Goal: Task Accomplishment & Management: Complete application form

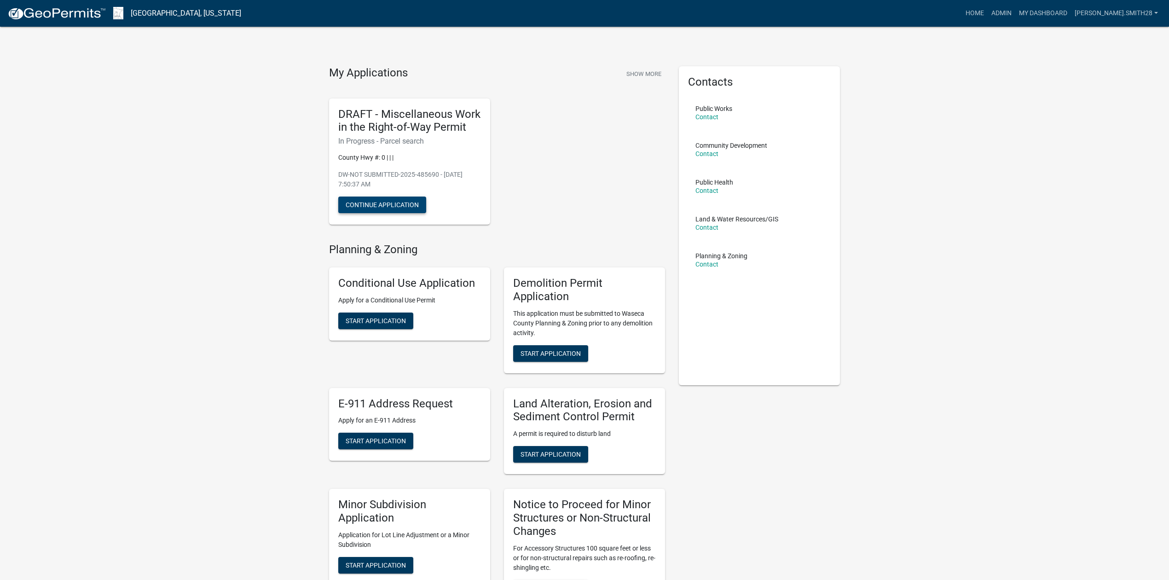
click at [402, 207] on button "Continue Application" at bounding box center [382, 204] width 88 height 17
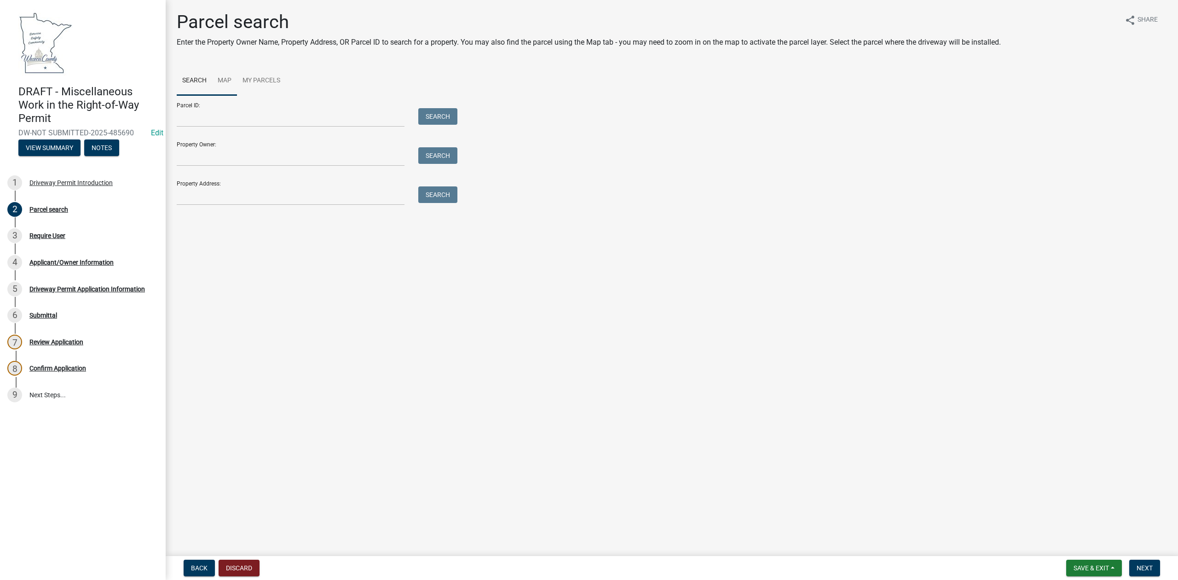
click at [223, 78] on link "Map" at bounding box center [224, 80] width 25 height 29
click at [644, 179] on div at bounding box center [672, 210] width 990 height 230
click at [594, 162] on div at bounding box center [672, 210] width 990 height 230
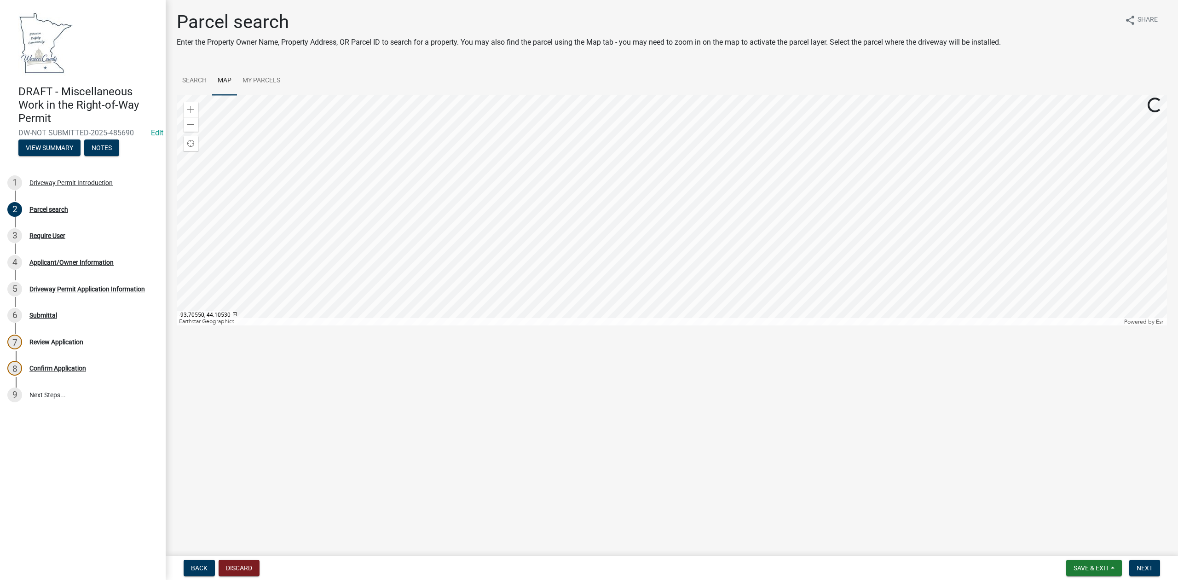
click at [595, 158] on div at bounding box center [672, 210] width 990 height 230
click at [406, 220] on div at bounding box center [672, 210] width 990 height 230
click at [542, 277] on div at bounding box center [672, 210] width 990 height 230
click at [475, 162] on div at bounding box center [672, 210] width 990 height 230
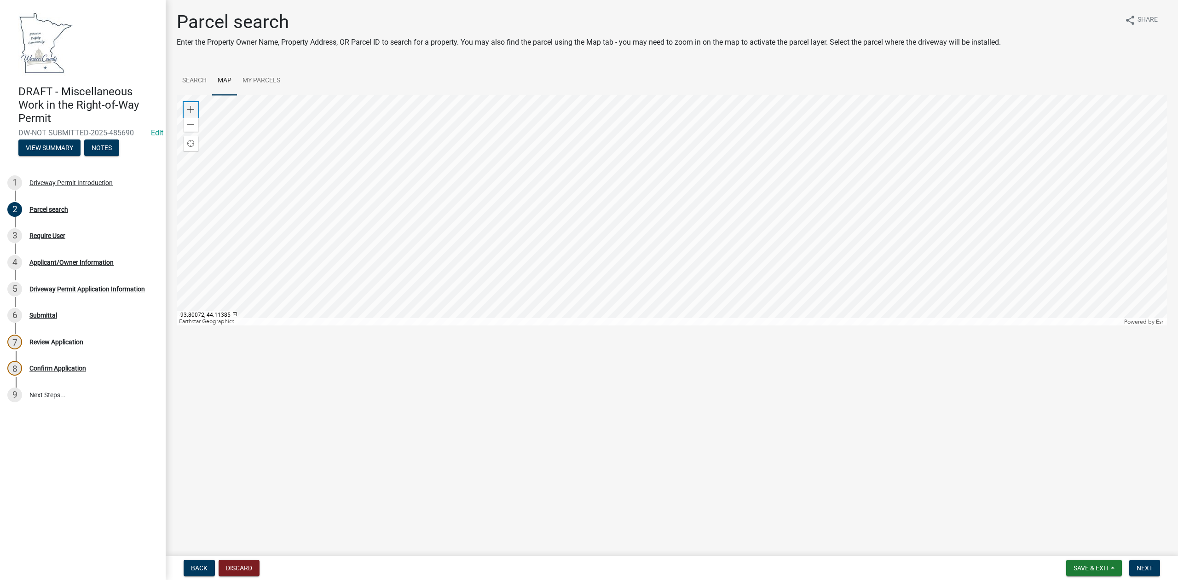
click at [195, 107] on div "Zoom in" at bounding box center [191, 109] width 15 height 15
click at [485, 207] on div at bounding box center [672, 210] width 990 height 230
click at [599, 265] on div at bounding box center [672, 210] width 990 height 230
click at [565, 248] on div at bounding box center [672, 210] width 990 height 230
click at [554, 237] on div at bounding box center [672, 210] width 990 height 230
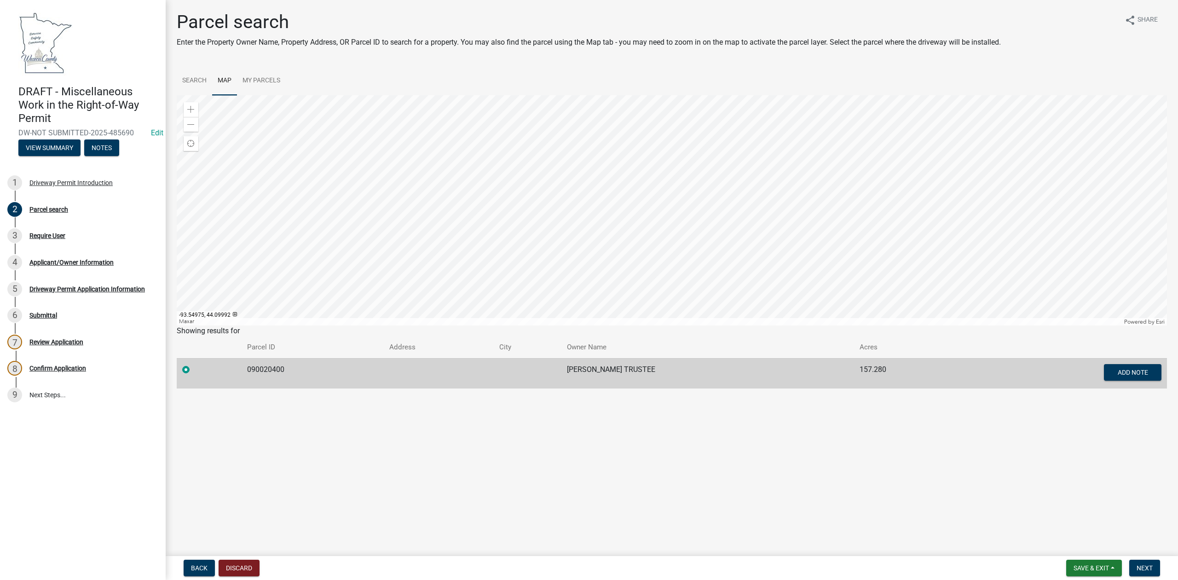
click at [503, 145] on div at bounding box center [672, 210] width 990 height 230
click at [588, 151] on div at bounding box center [672, 210] width 990 height 230
click at [304, 177] on div at bounding box center [672, 210] width 990 height 230
click at [499, 223] on div at bounding box center [672, 210] width 990 height 230
click at [1136, 565] on span "Next" at bounding box center [1144, 567] width 16 height 7
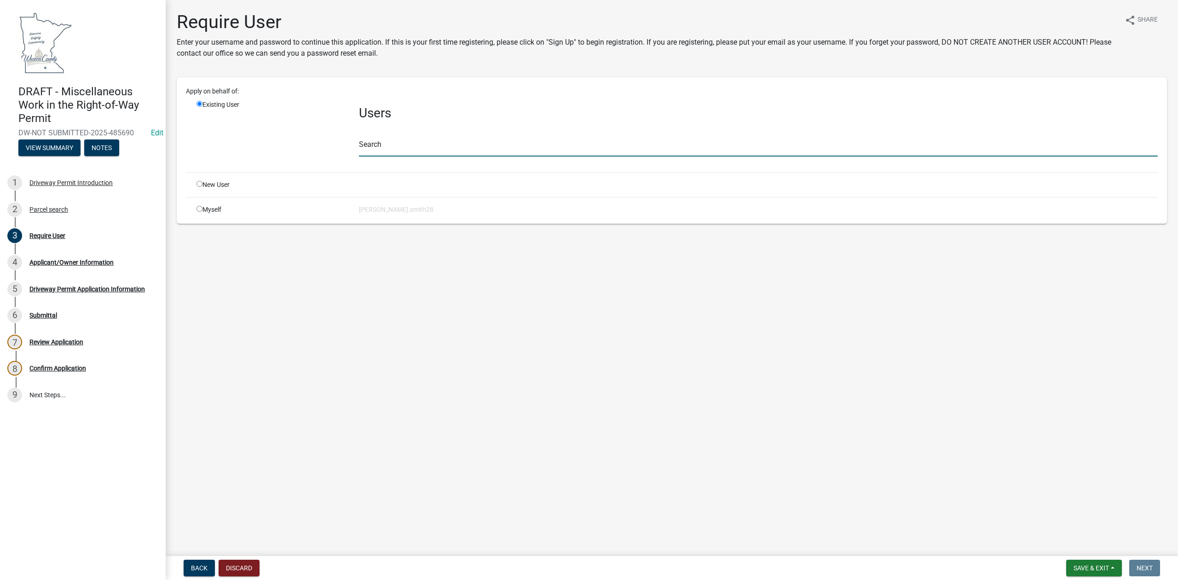
click at [418, 146] on input "text" at bounding box center [758, 147] width 799 height 19
type input "j"
click at [196, 207] on input "radio" at bounding box center [199, 209] width 6 height 6
radio input "true"
radio input "false"
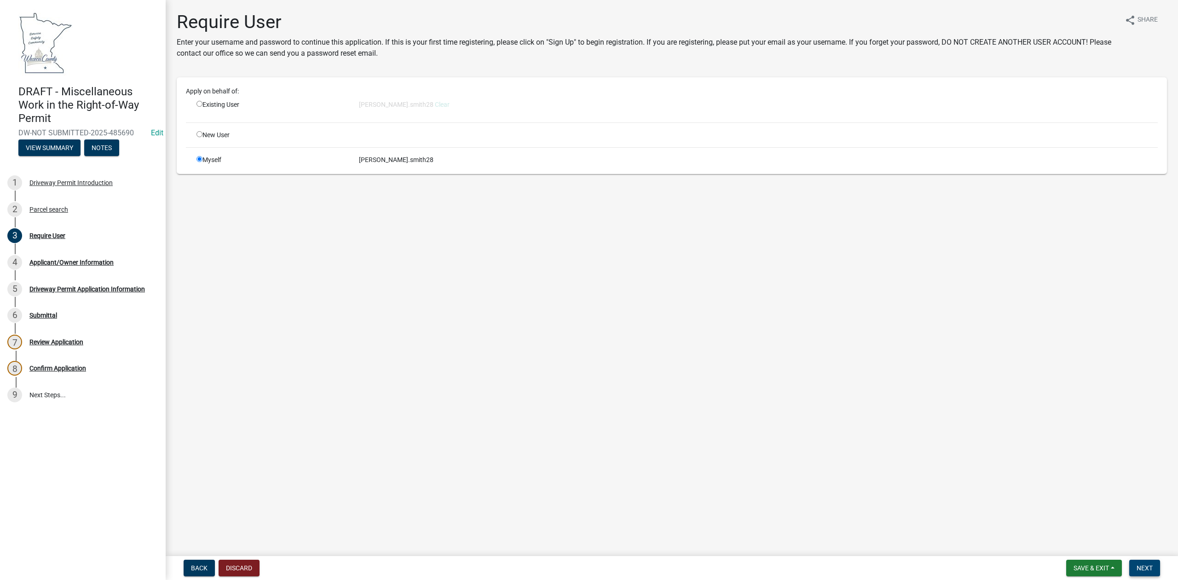
click at [1145, 569] on span "Next" at bounding box center [1144, 567] width 16 height 7
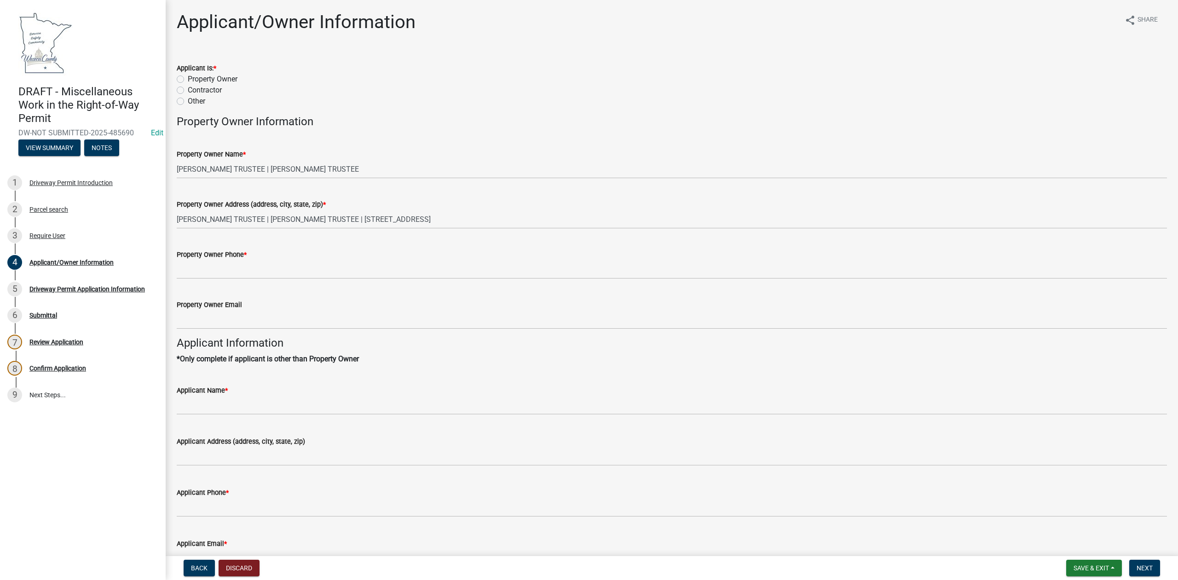
click at [188, 80] on label "Property Owner" at bounding box center [213, 79] width 50 height 11
click at [188, 80] on input "Property Owner" at bounding box center [191, 77] width 6 height 6
radio input "true"
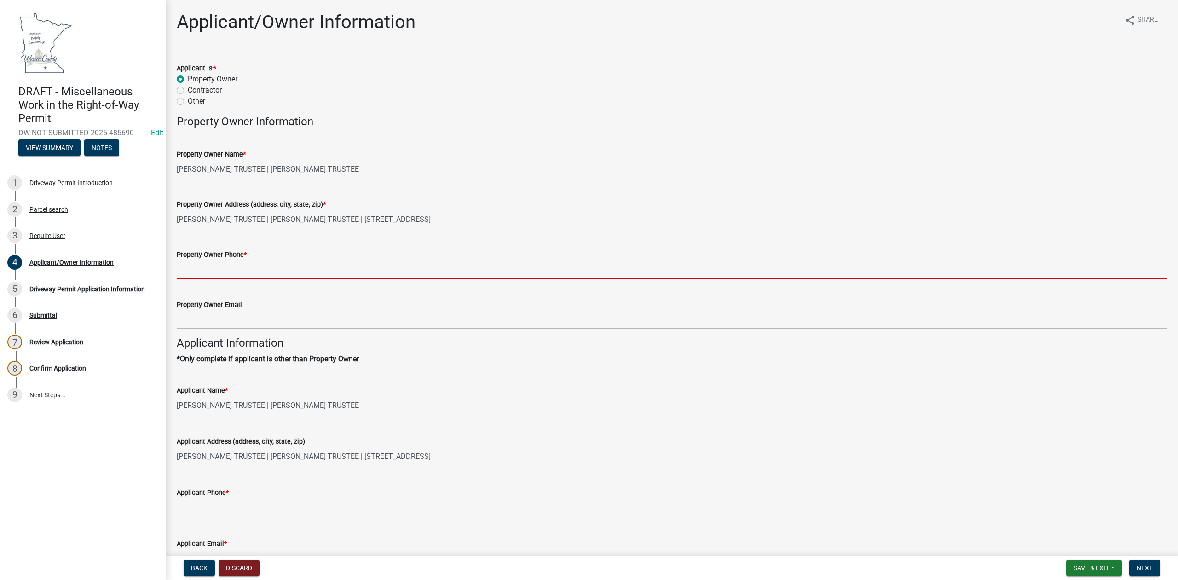
click at [267, 268] on input "Property Owner Phone *" at bounding box center [672, 269] width 990 height 19
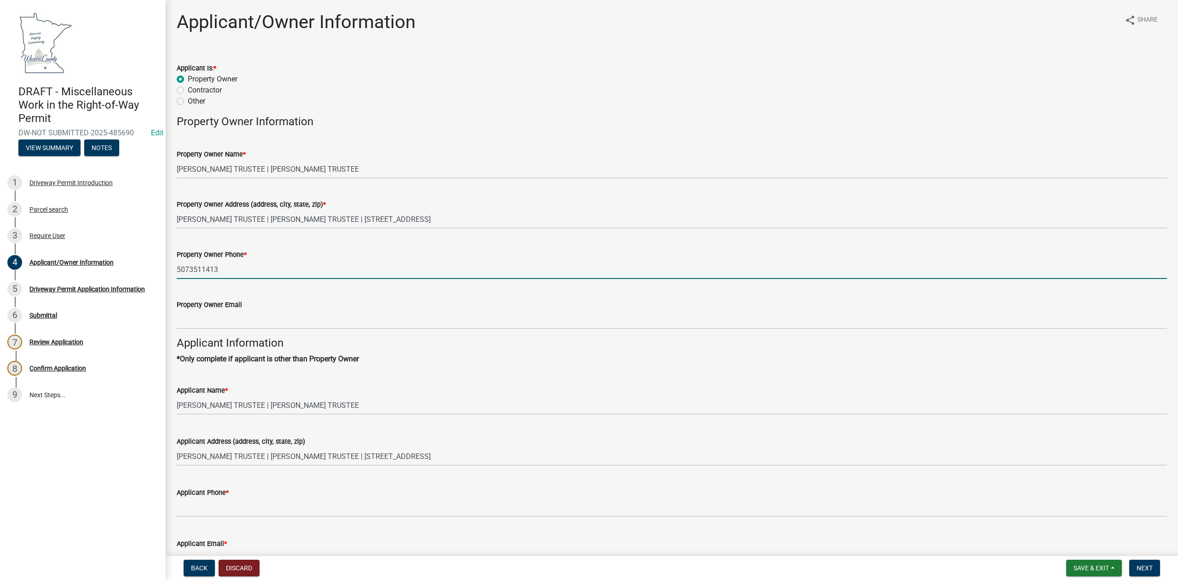
type input "5073511413"
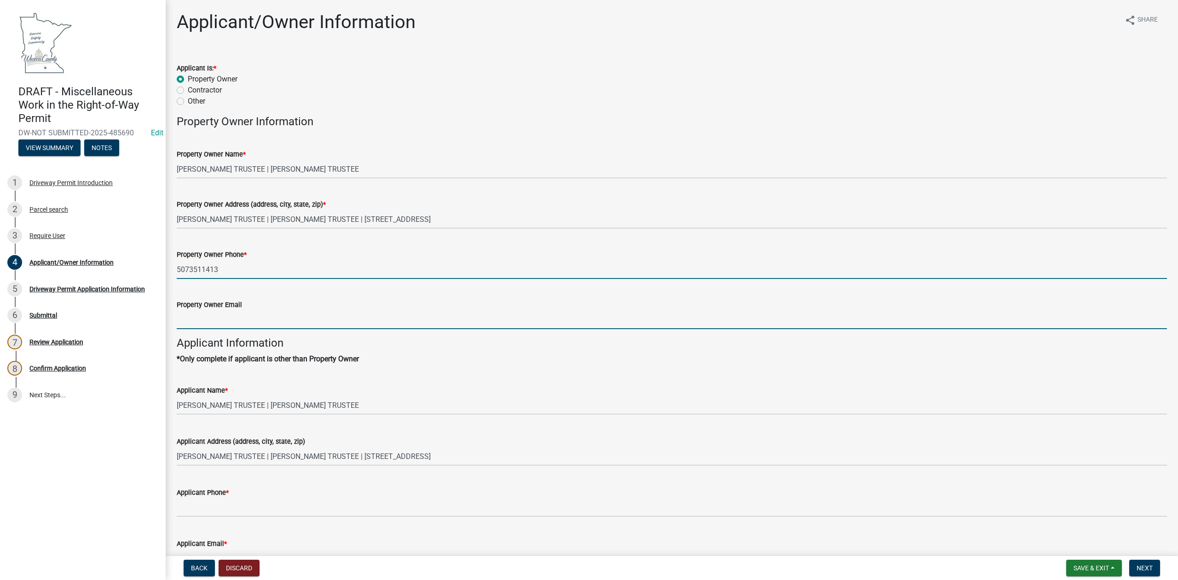
click at [231, 312] on input "Property Owner Email" at bounding box center [672, 319] width 990 height 19
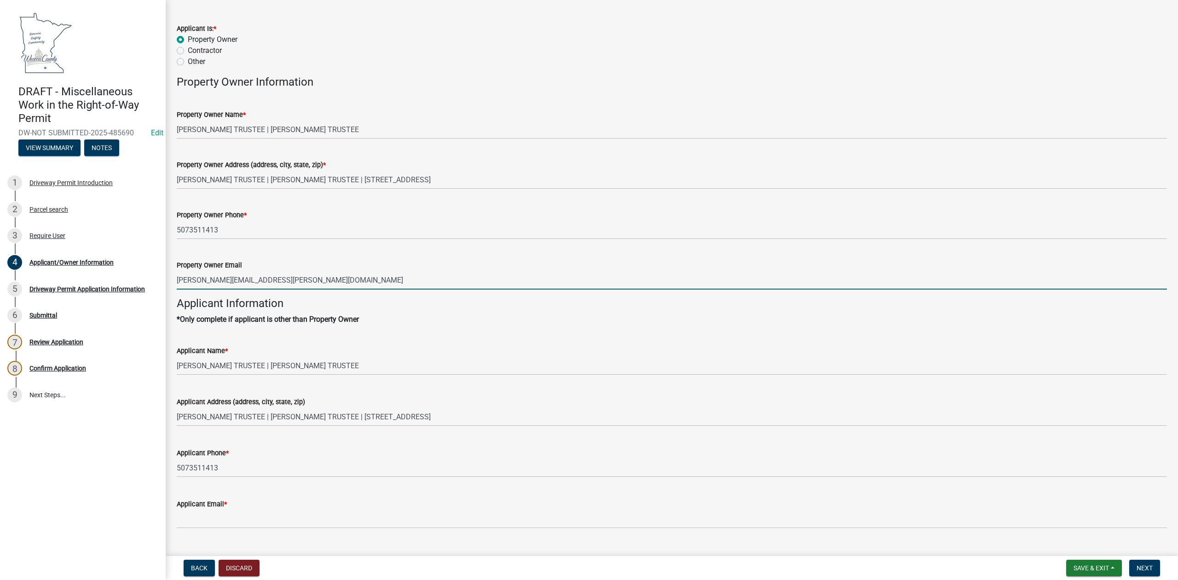
scroll to position [59, 0]
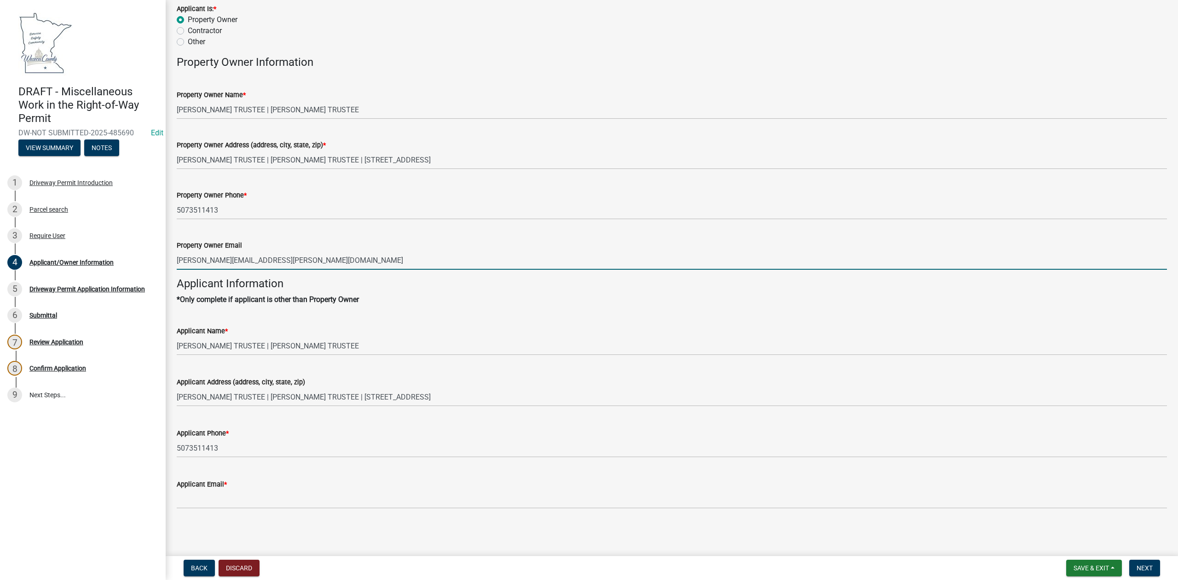
click at [295, 261] on input "[PERSON_NAME][EMAIL_ADDRESS][PERSON_NAME][DOMAIN_NAME]" at bounding box center [672, 260] width 990 height 19
type input "[PERSON_NAME][EMAIL_ADDRESS][PERSON_NAME][DOMAIN_NAME]"
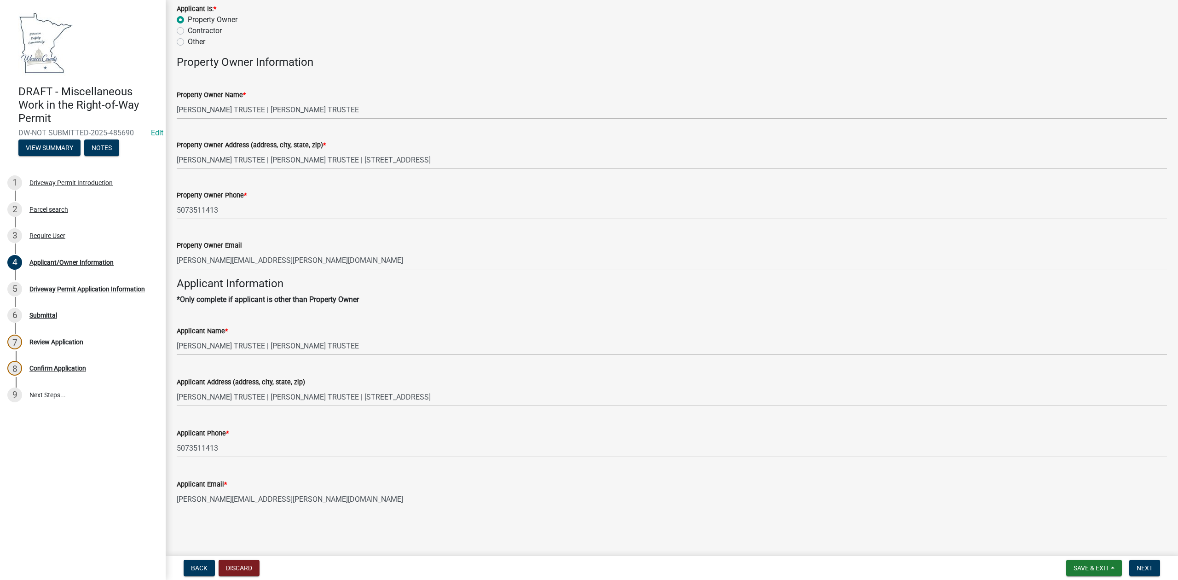
click at [311, 525] on main "Applicant/Owner Information share Share Applicant Is: * Property Owner Contract…" at bounding box center [672, 276] width 1012 height 552
click at [1147, 562] on button "Next" at bounding box center [1144, 568] width 31 height 17
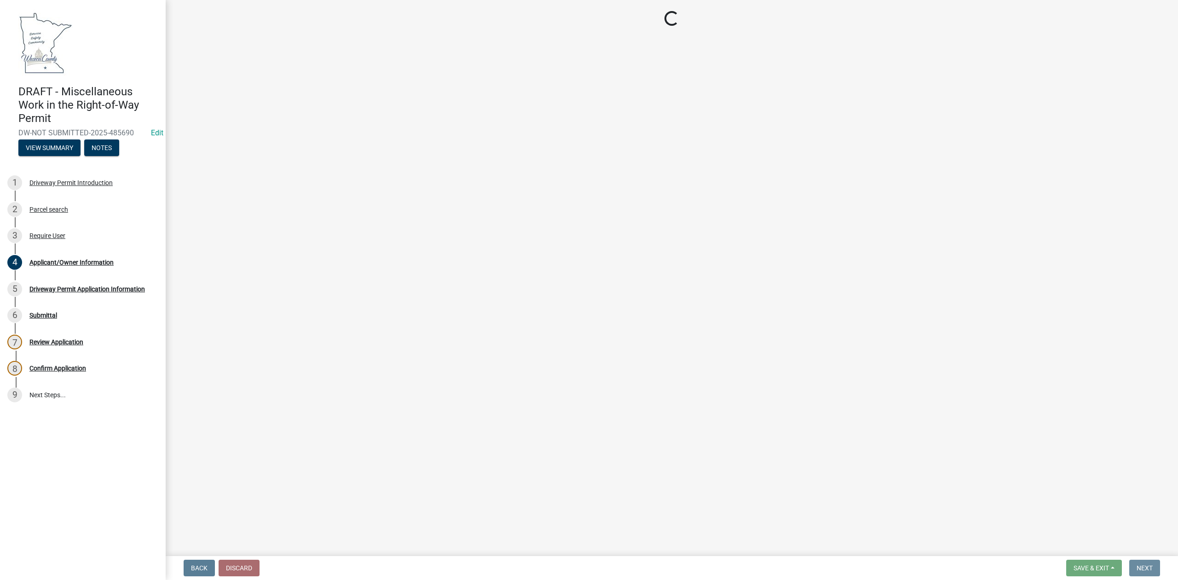
scroll to position [0, 0]
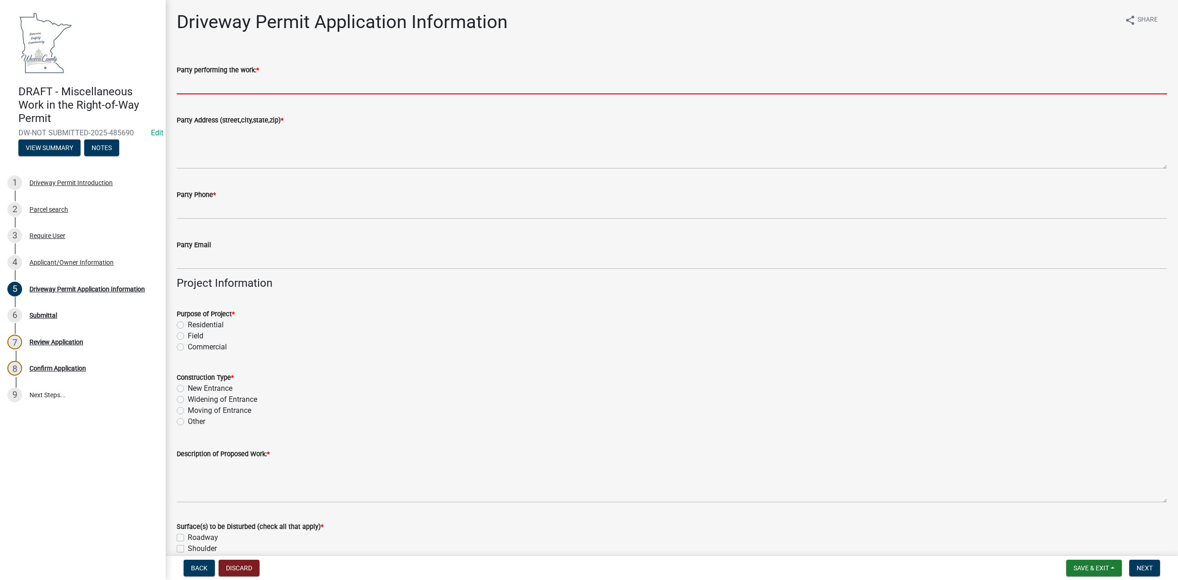
click at [286, 90] on input "Party performing the work: *" at bounding box center [672, 84] width 990 height 19
type input "Me"
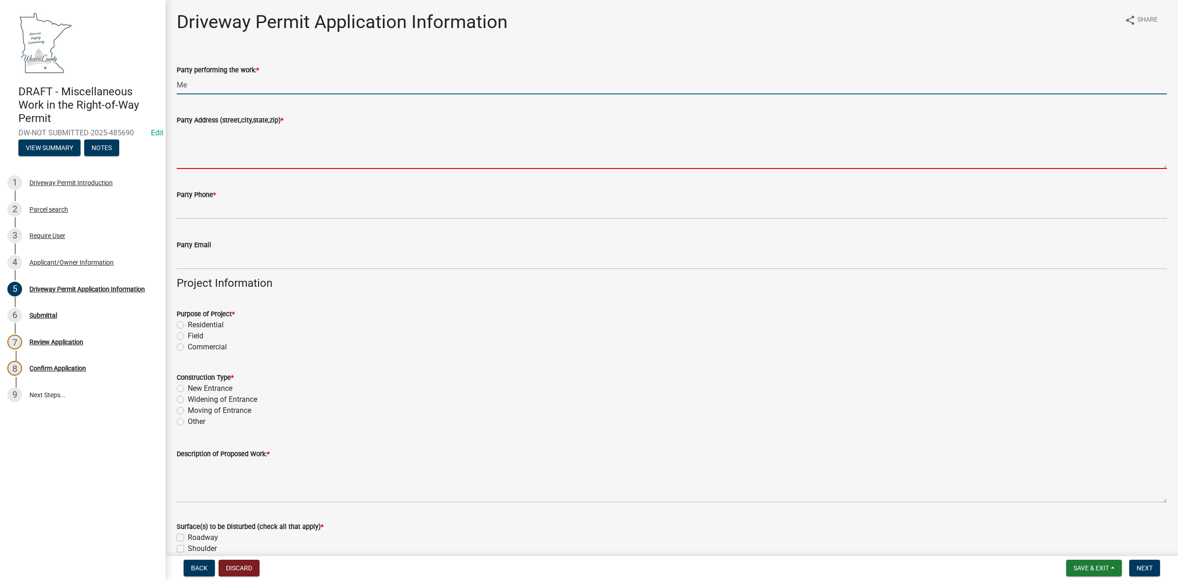
click at [247, 156] on textarea "Party Address (street,city,state,zip) *" at bounding box center [672, 147] width 990 height 43
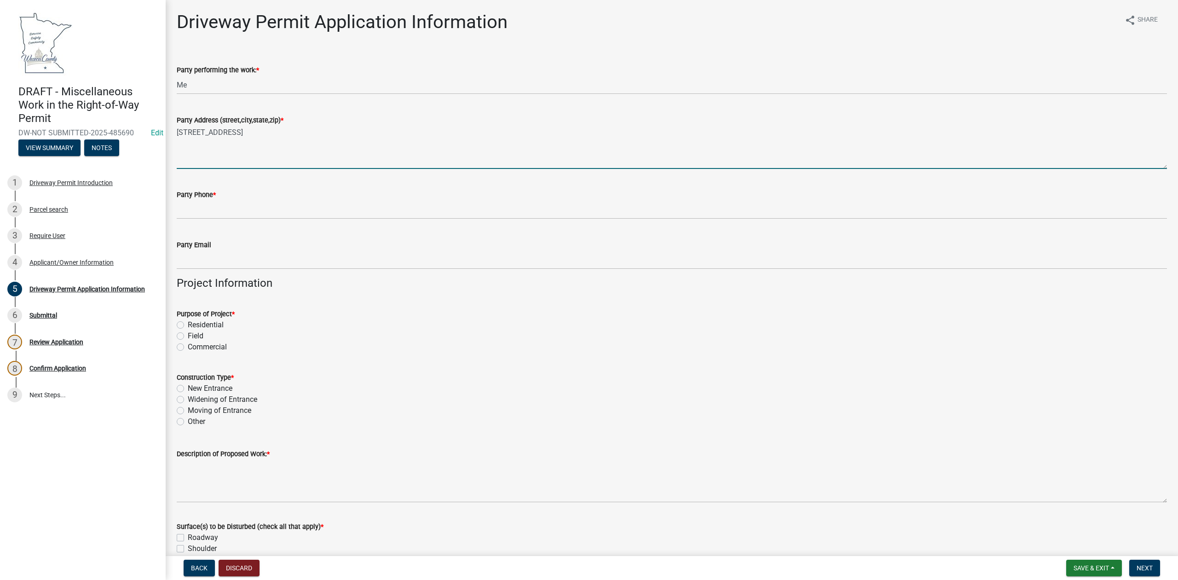
type textarea "[STREET_ADDRESS]"
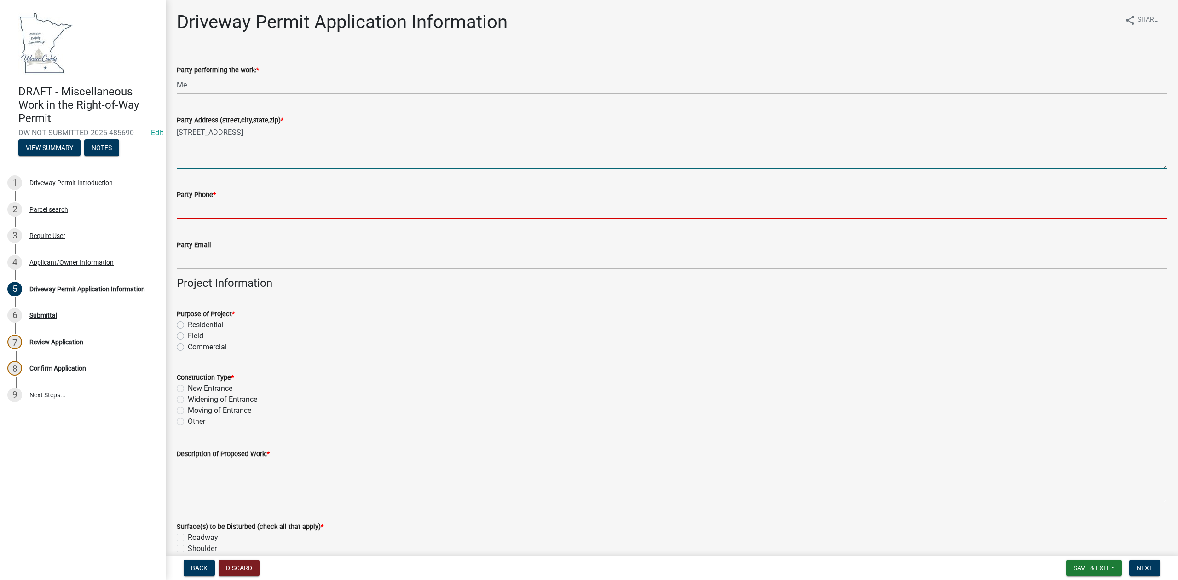
click at [209, 212] on input "Party Phone *" at bounding box center [672, 209] width 990 height 19
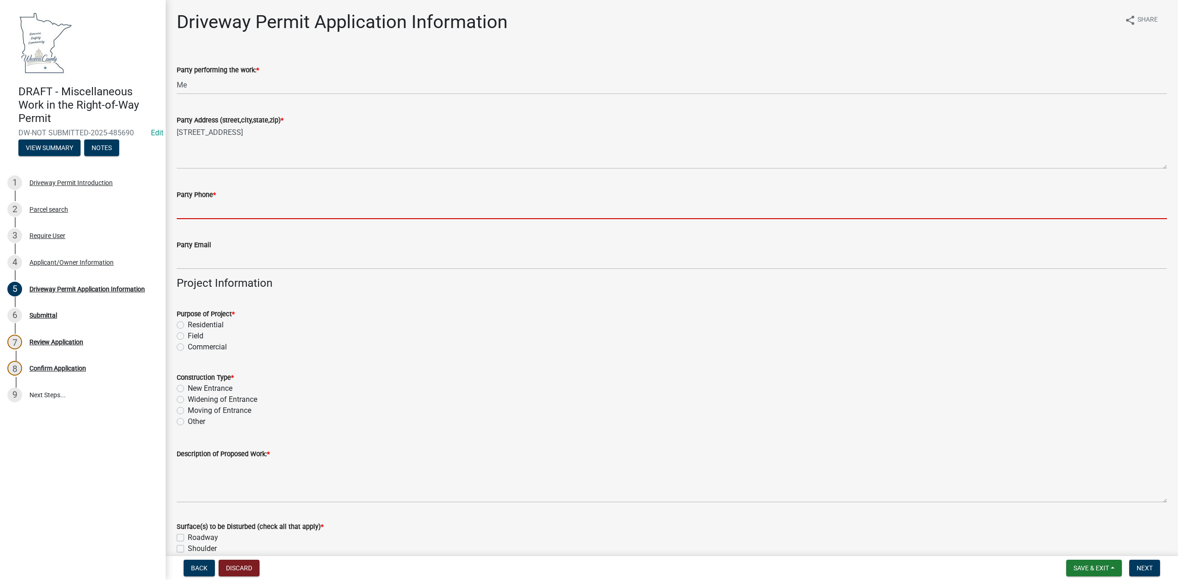
type input "4202040404"
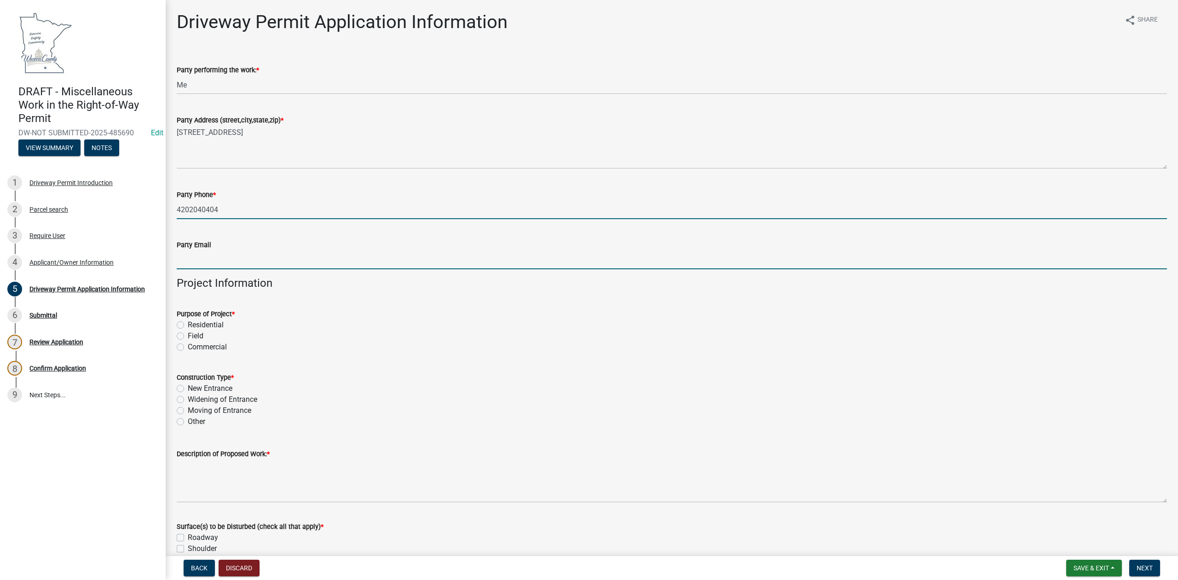
click at [205, 264] on input "Party Email" at bounding box center [672, 259] width 990 height 19
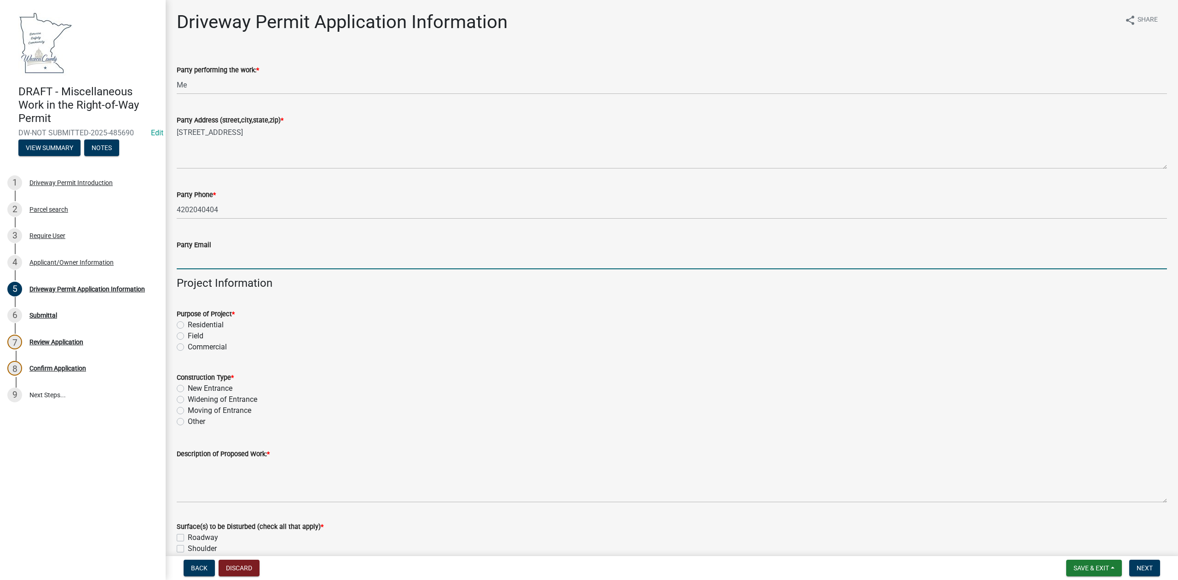
click at [354, 345] on div "Commercial" at bounding box center [672, 346] width 990 height 11
drag, startPoint x: 242, startPoint y: 261, endPoint x: 257, endPoint y: 269, distance: 16.5
click at [242, 261] on input "Party Email" at bounding box center [672, 259] width 990 height 19
type input "[EMAIL_ADDRESS][DOMAIN_NAME]"
click at [188, 323] on label "Residential" at bounding box center [206, 324] width 36 height 11
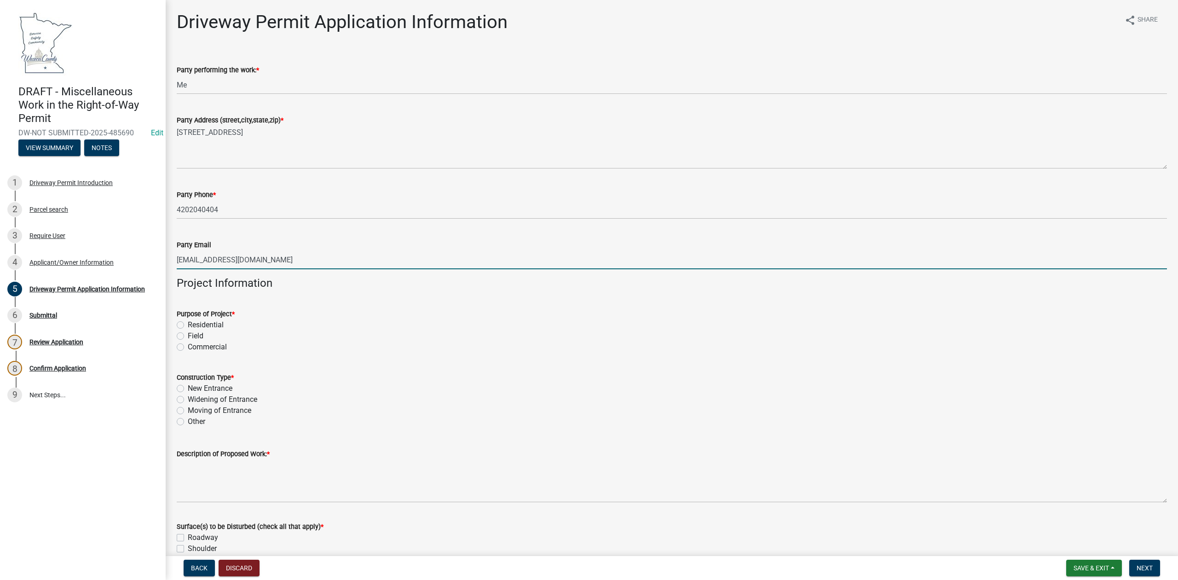
click at [188, 323] on input "Residential" at bounding box center [191, 322] width 6 height 6
radio input "true"
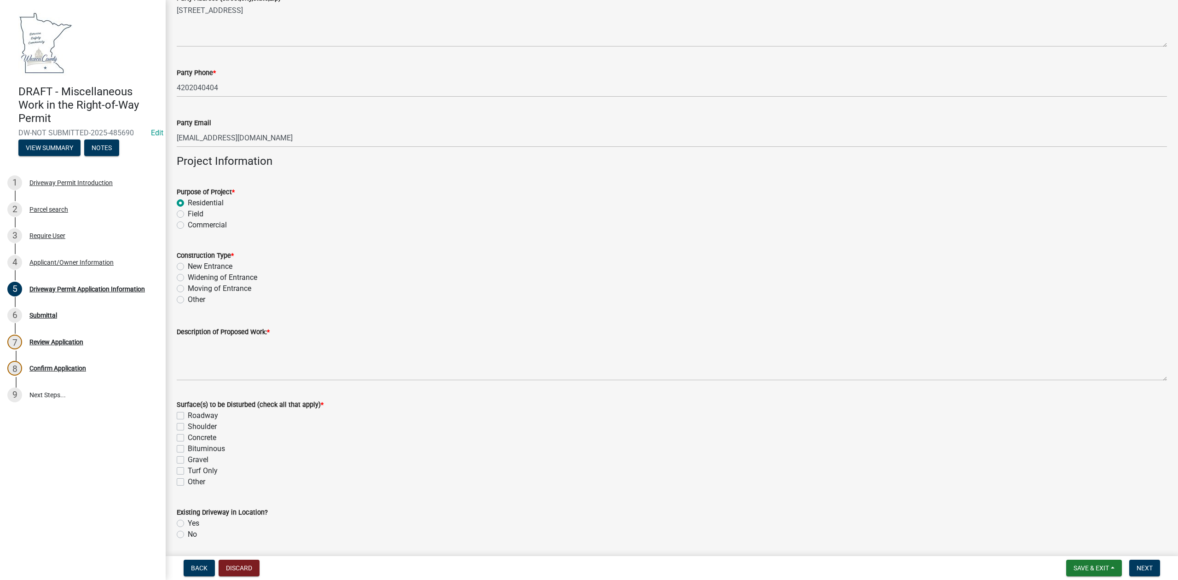
scroll to position [122, 0]
